Goal: Information Seeking & Learning: Learn about a topic

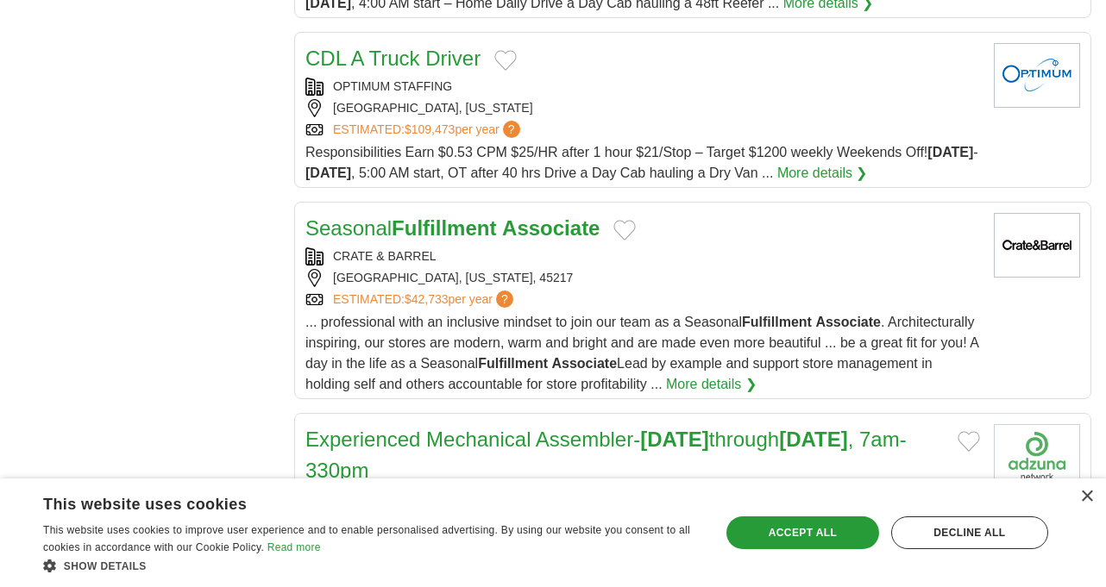
scroll to position [1837, 0]
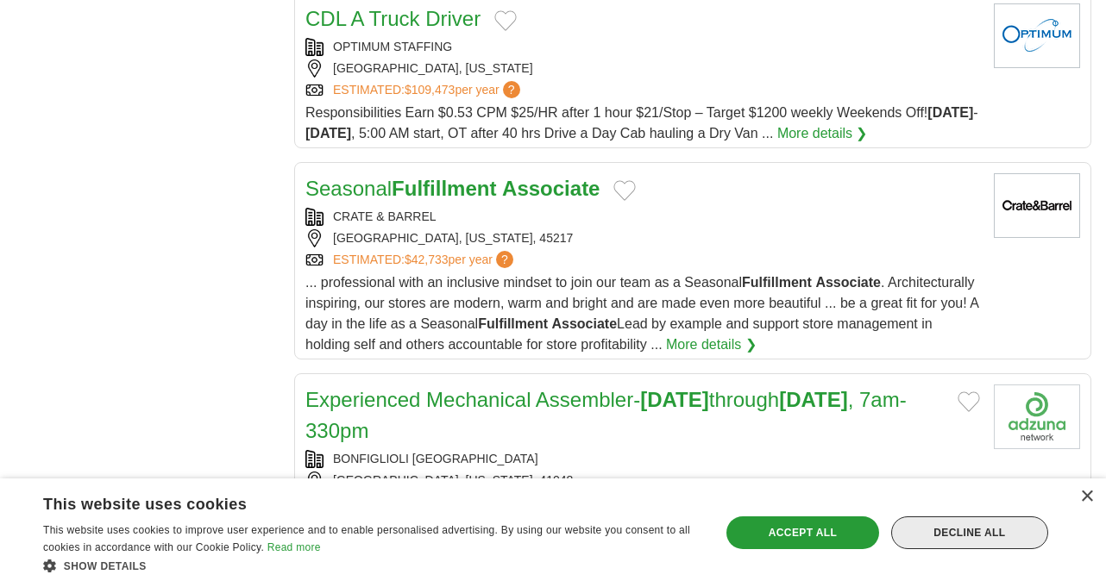
click at [983, 524] on div "Decline all" at bounding box center [969, 533] width 157 height 33
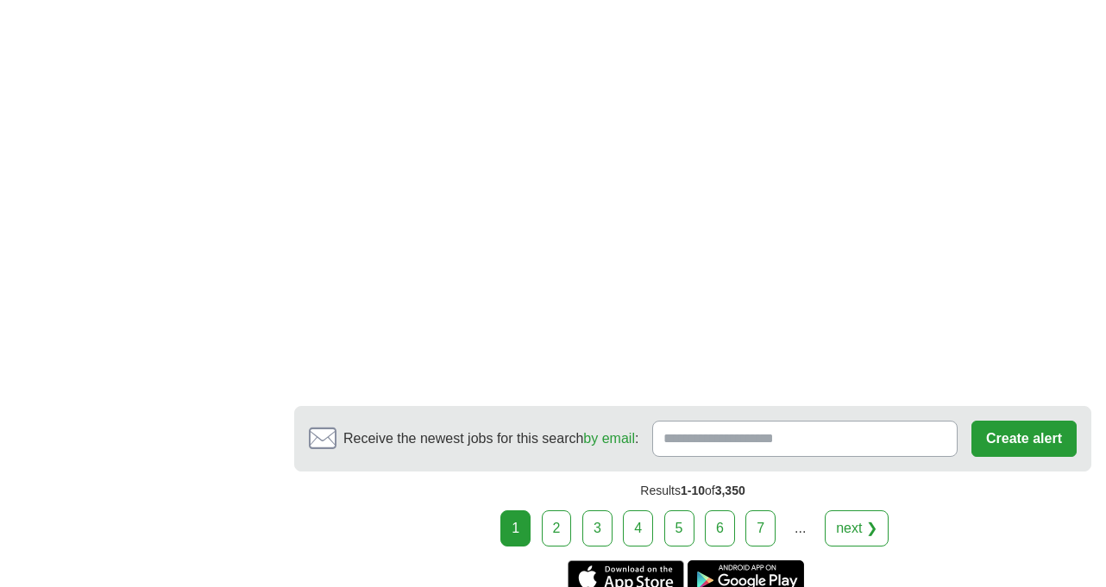
scroll to position [3185, 0]
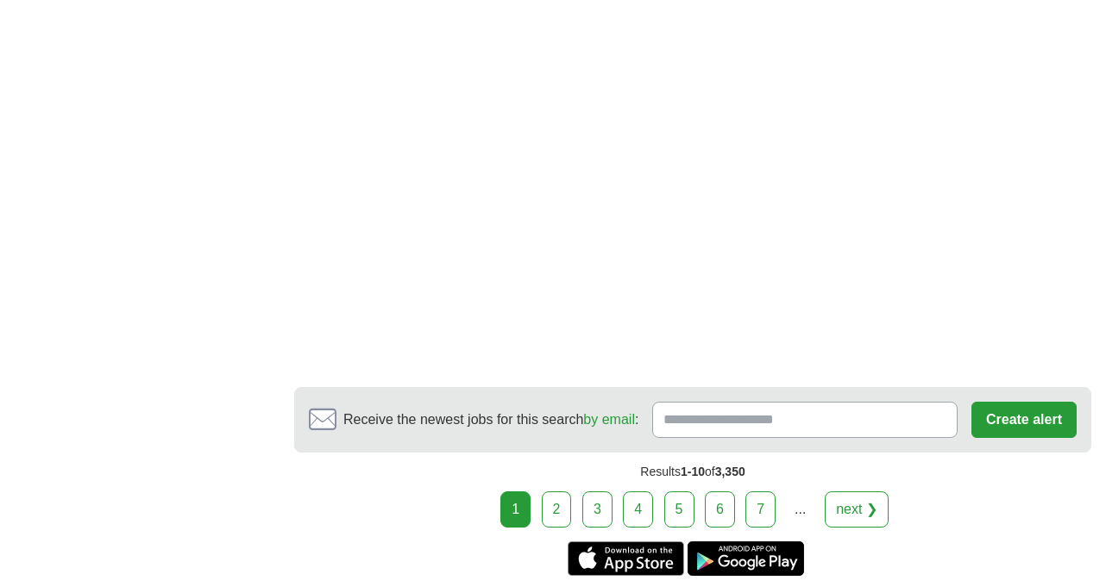
click at [561, 492] on link "2" at bounding box center [557, 510] width 30 height 36
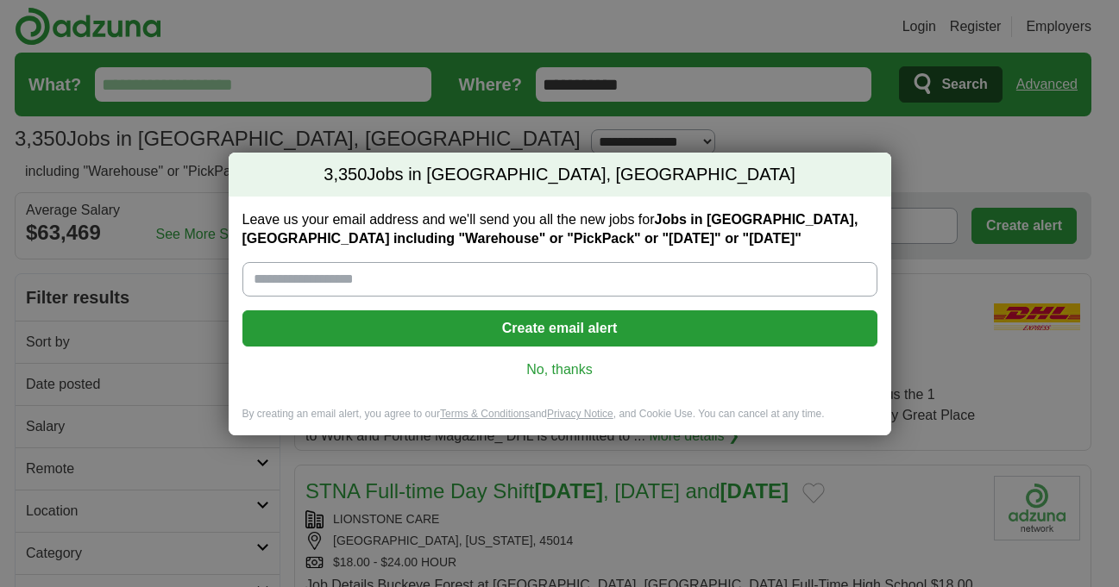
click at [656, 376] on link "No, thanks" at bounding box center [559, 370] width 607 height 19
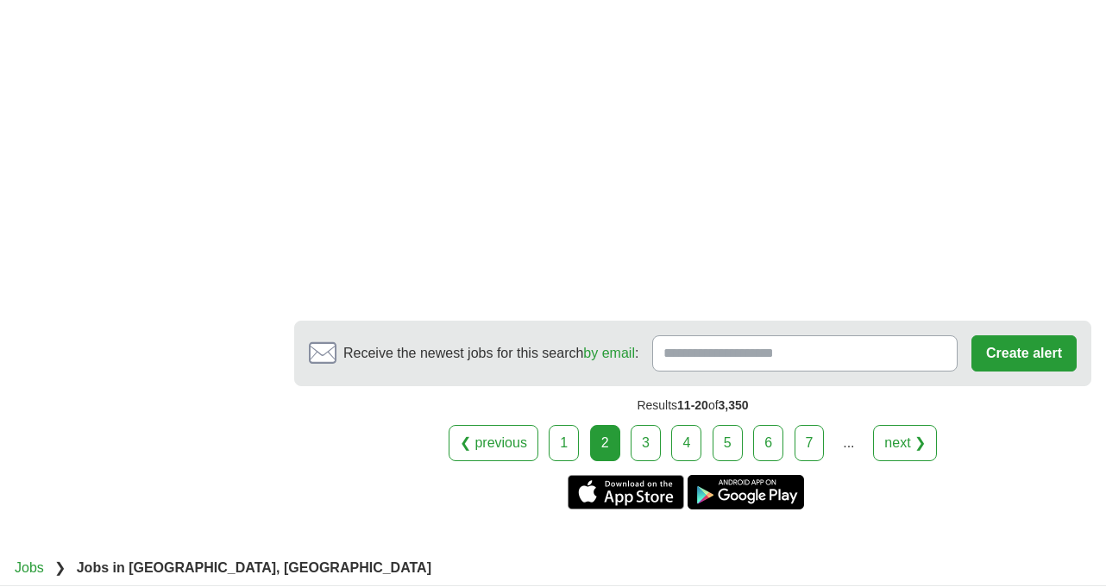
scroll to position [2969, 0]
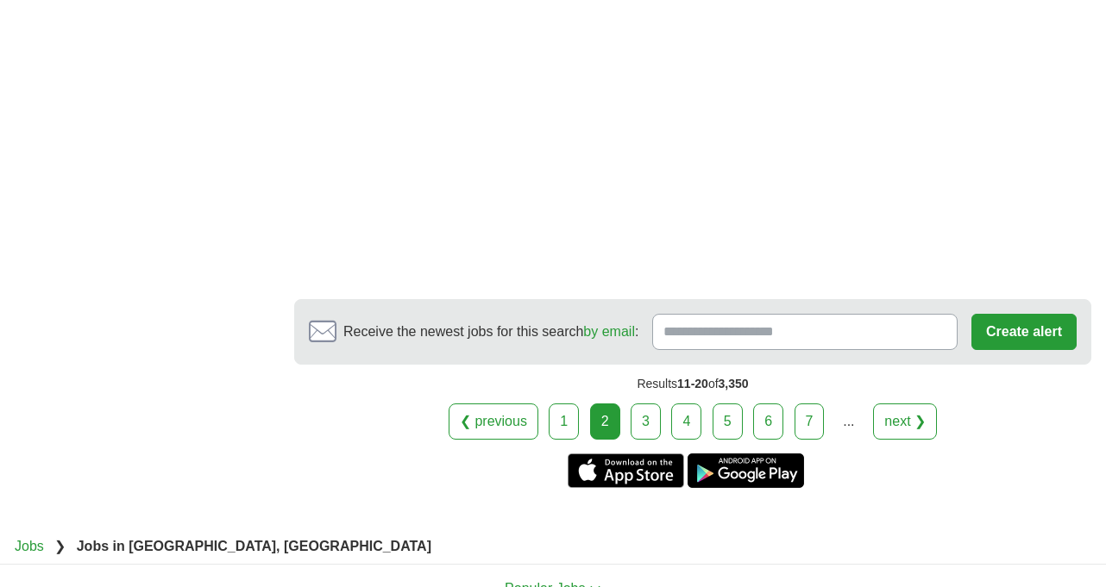
click at [647, 428] on link "3" at bounding box center [646, 422] width 30 height 36
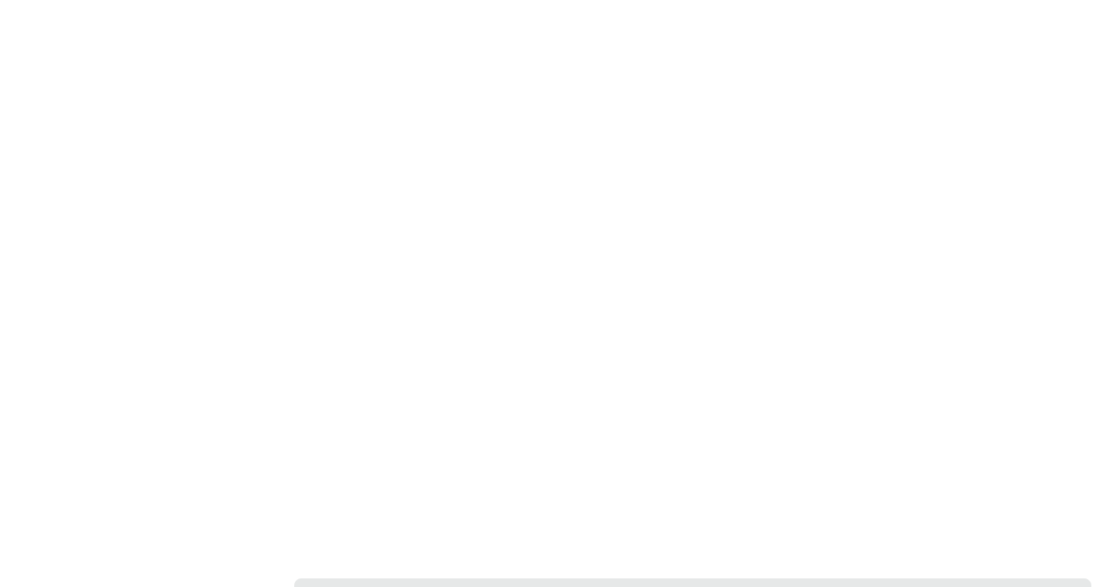
scroll to position [3270, 0]
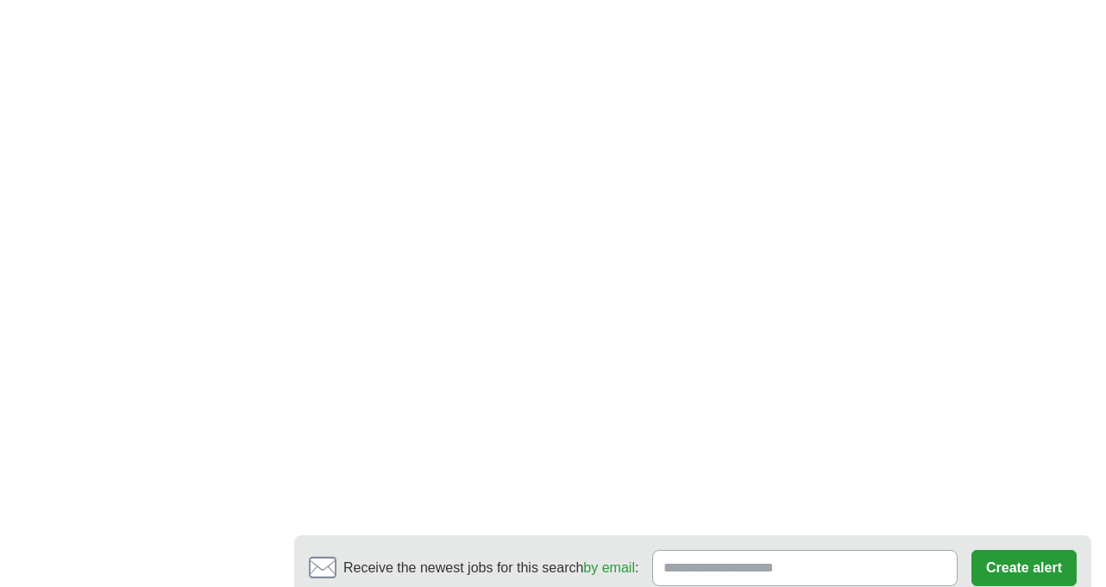
click at [959, 536] on section "Receive the newest jobs for this search by email : Create alert By creating an …" at bounding box center [692, 569] width 797 height 66
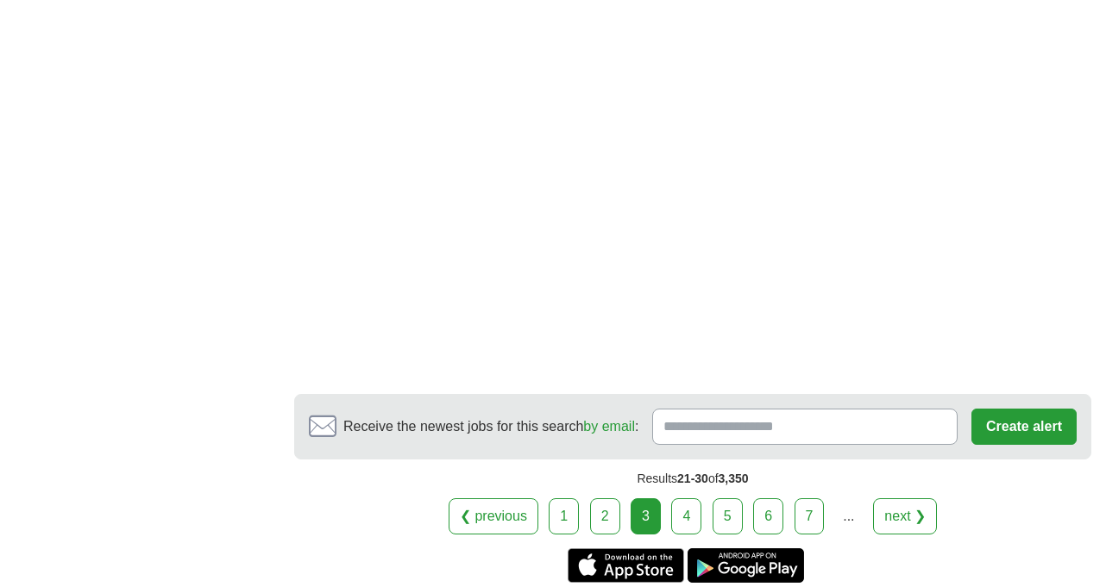
scroll to position [3456, 0]
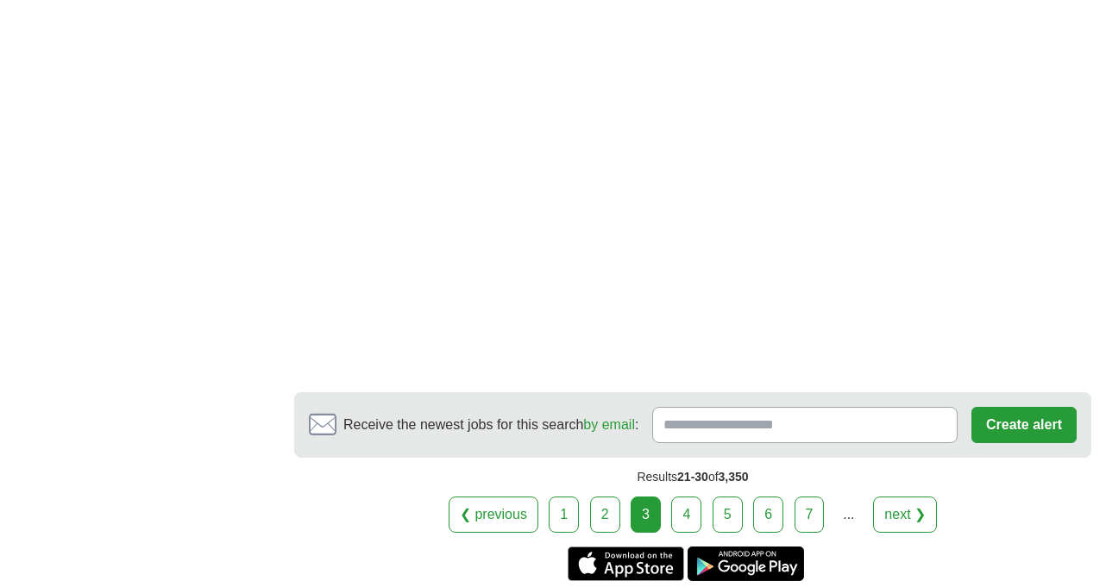
click at [686, 497] on link "4" at bounding box center [686, 515] width 30 height 36
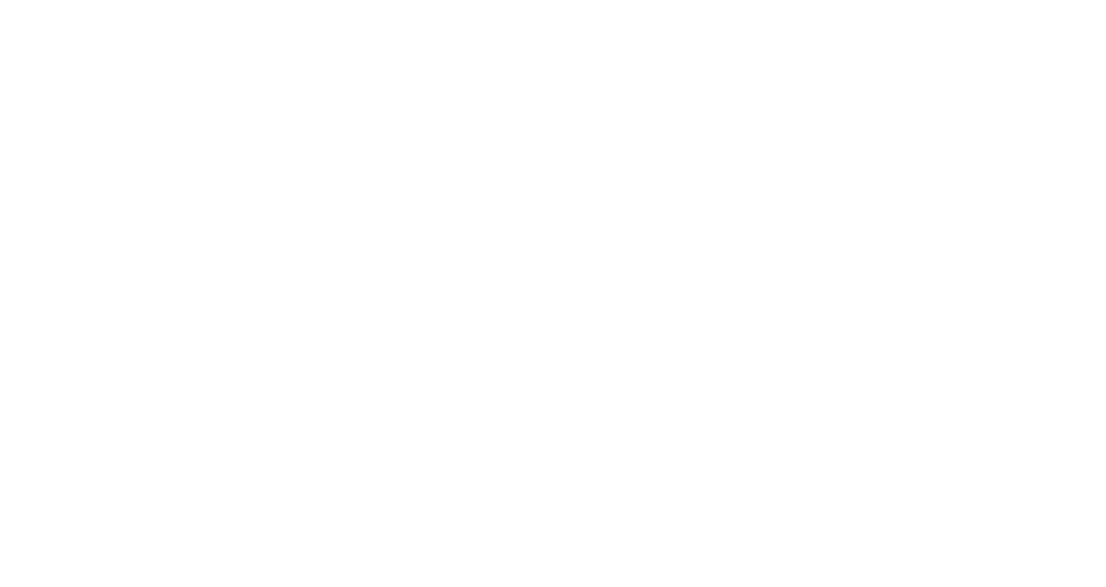
scroll to position [2991, 0]
